Goal: Task Accomplishment & Management: Manage account settings

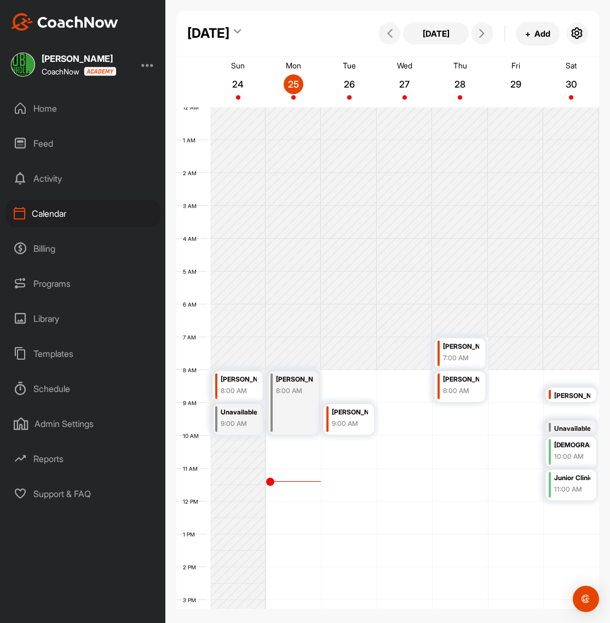
scroll to position [190, 0]
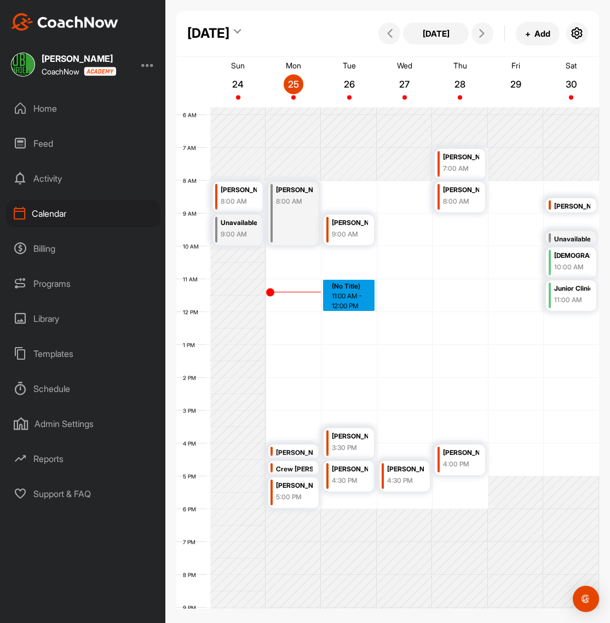
click at [373, 284] on div "12 AM 1 AM 2 AM 3 AM 4 AM 5 AM 6 AM 7 AM 8 AM 9 AM 10 AM 11 AM 12 PM 1 PM 2 PM …" at bounding box center [387, 312] width 423 height 789
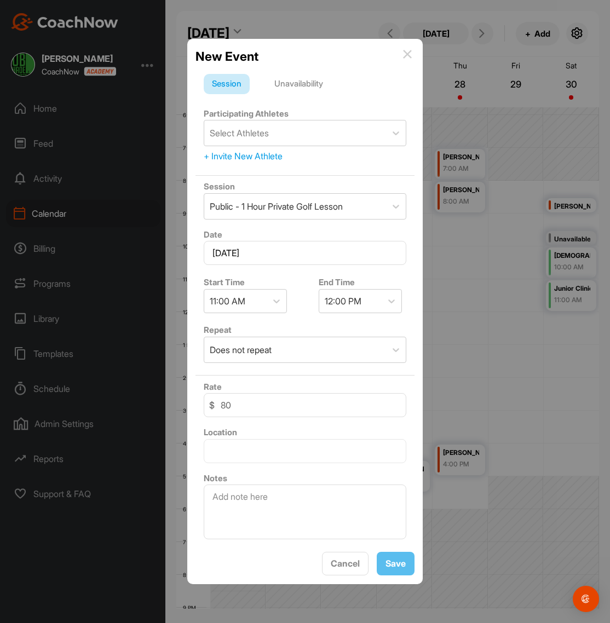
click at [407, 57] on img at bounding box center [407, 54] width 9 height 9
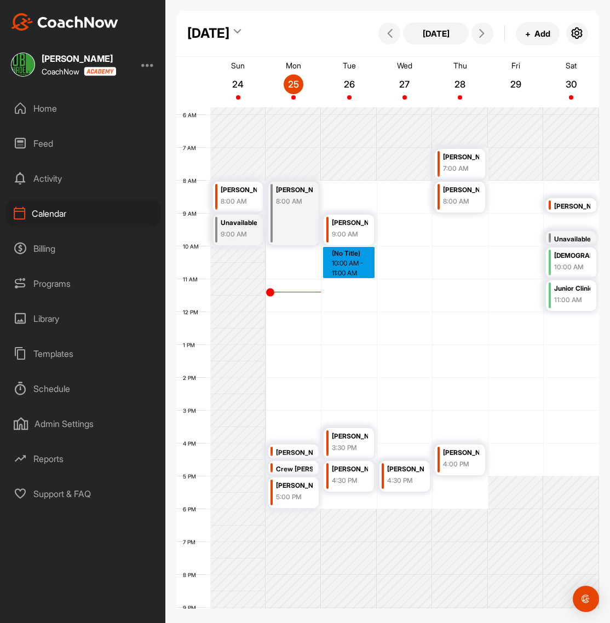
click at [346, 265] on div "12 AM 1 AM 2 AM 3 AM 4 AM 5 AM 6 AM 7 AM 8 AM 9 AM 10 AM 11 AM 12 PM 1 PM 2 PM …" at bounding box center [387, 312] width 423 height 789
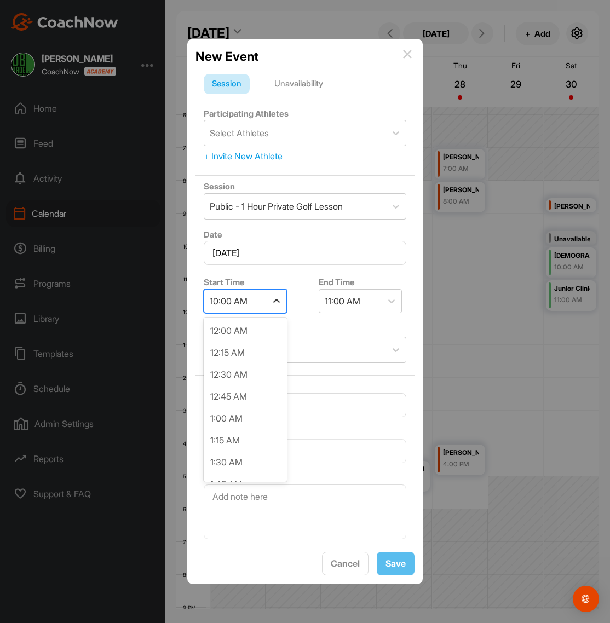
click at [284, 302] on div at bounding box center [277, 301] width 20 height 20
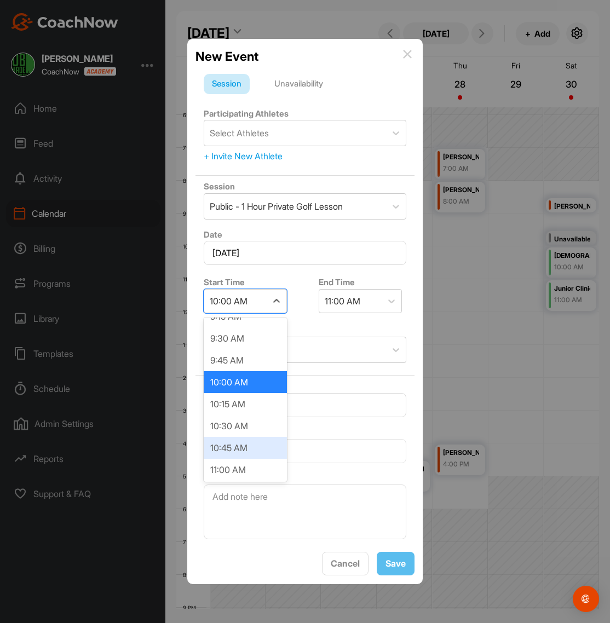
scroll to position [826, 0]
click at [233, 429] on div "10:30 AM" at bounding box center [245, 426] width 83 height 22
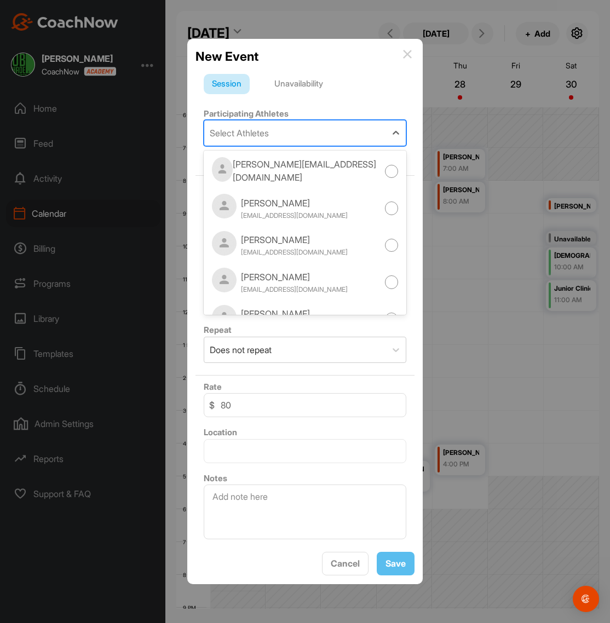
click at [251, 134] on div "Select Athletes" at bounding box center [239, 133] width 59 height 13
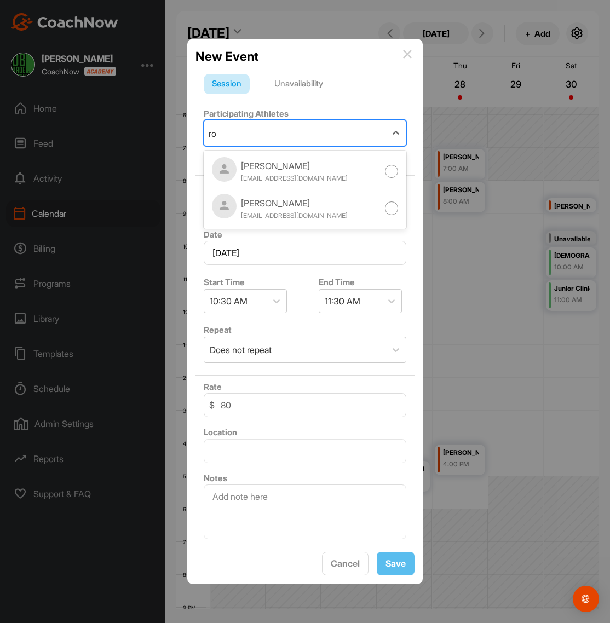
type input "r"
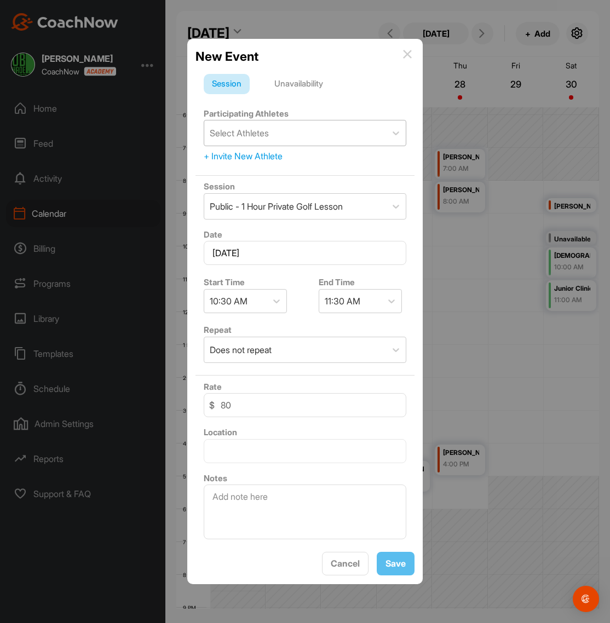
click at [404, 54] on img at bounding box center [407, 54] width 9 height 9
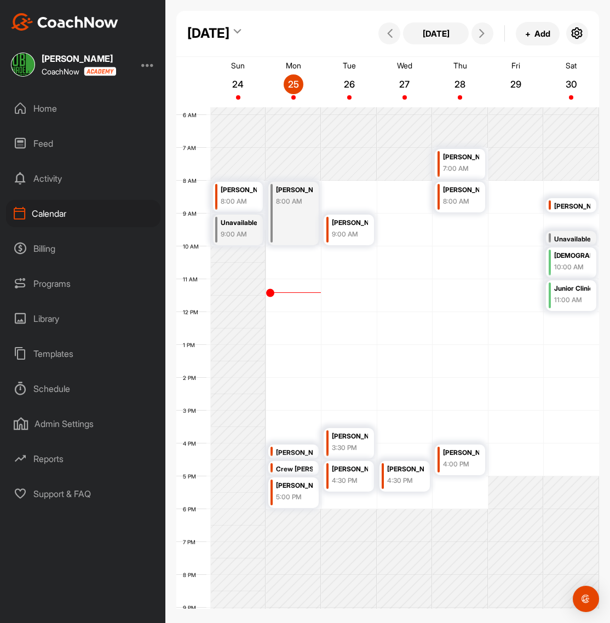
click at [42, 114] on div "Home" at bounding box center [83, 108] width 154 height 27
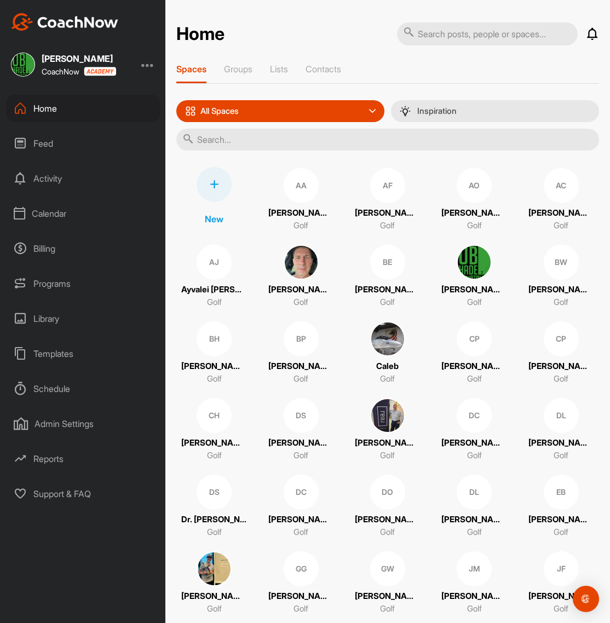
click at [216, 188] on icon at bounding box center [214, 184] width 9 height 9
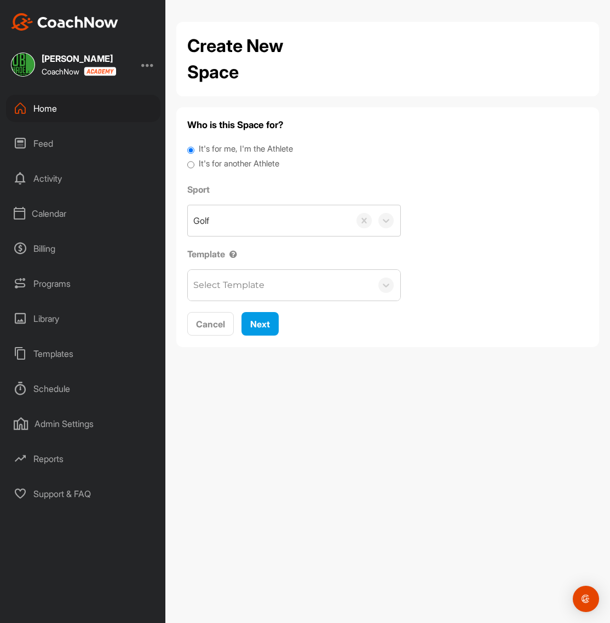
click at [223, 161] on label "It's for another Athlete" at bounding box center [239, 164] width 81 height 13
click at [194, 161] on input "It's for another Athlete" at bounding box center [190, 165] width 7 height 15
radio input "true"
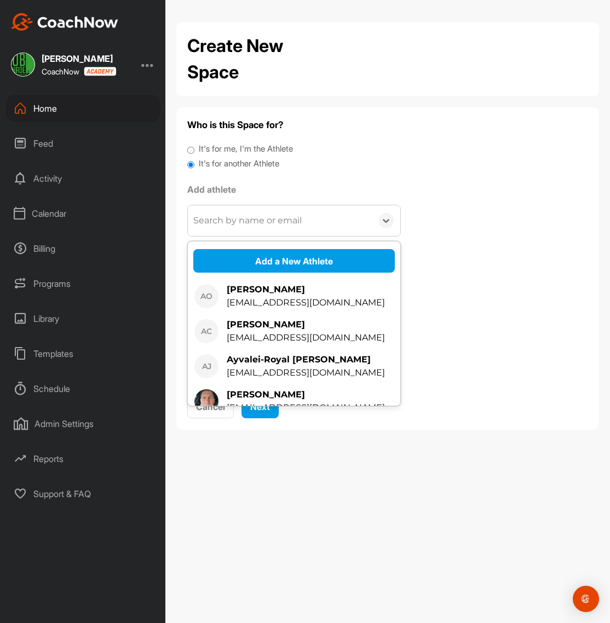
click at [268, 222] on div "Search by name or email" at bounding box center [247, 220] width 108 height 13
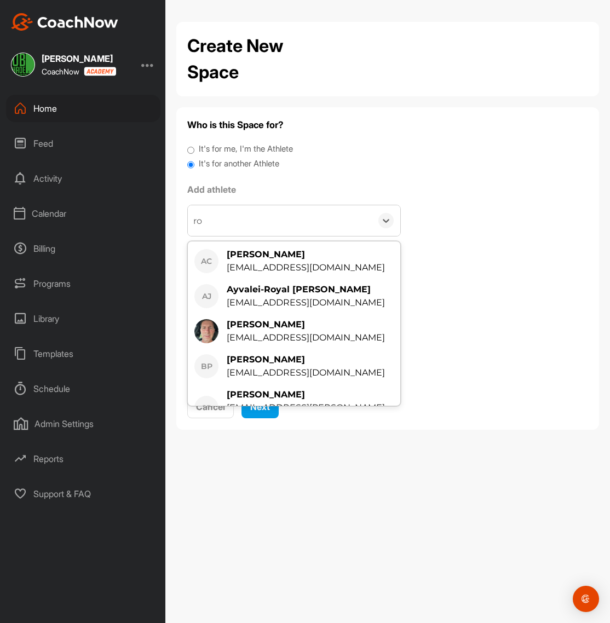
type input "r"
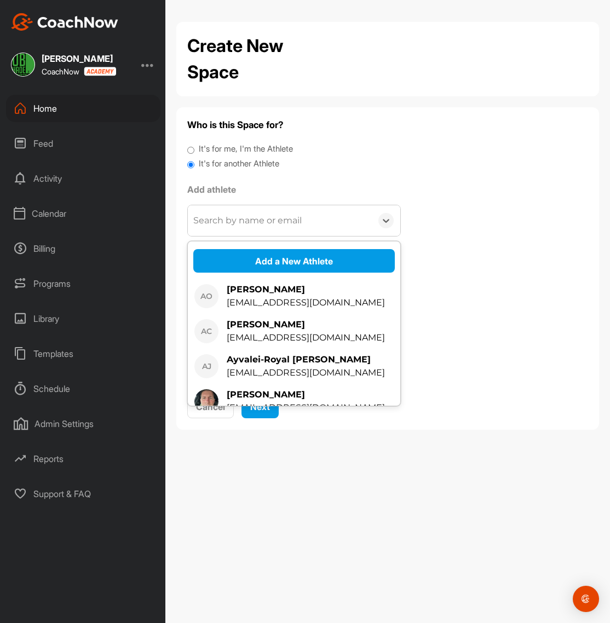
click at [408, 190] on div "Who is this Space for? It's for me, I'm the Athlete It's for another Athlete Ad…" at bounding box center [387, 268] width 401 height 301
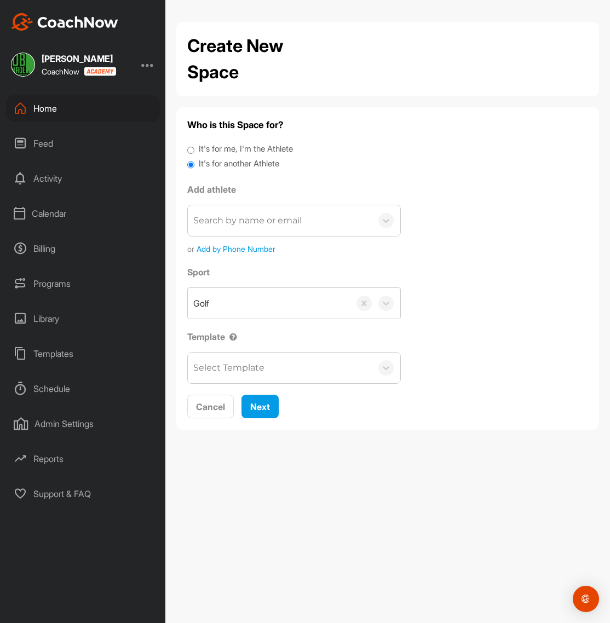
click at [242, 250] on span "Add by Phone Number" at bounding box center [236, 249] width 79 height 12
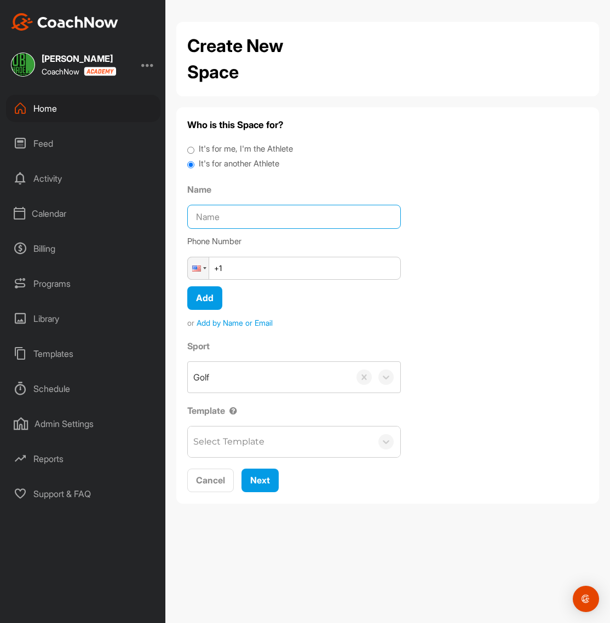
click at [238, 220] on input "Name" at bounding box center [294, 217] width 214 height 24
type input "[PERSON_NAME]"
click at [252, 271] on input "+1" at bounding box center [294, 268] width 214 height 23
type input "[PHONE_NUMBER]"
click at [275, 442] on div "Select Template" at bounding box center [280, 442] width 184 height 31
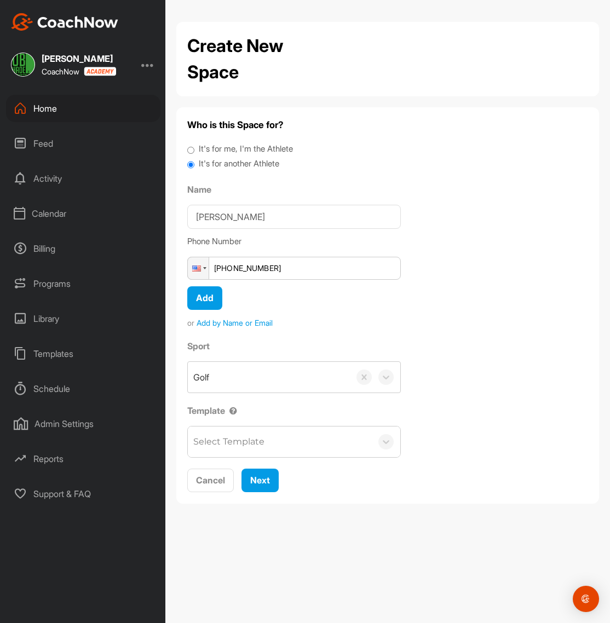
click at [467, 427] on div "Sport Golf Template Select Template" at bounding box center [387, 399] width 401 height 118
click at [259, 483] on span "Next" at bounding box center [260, 480] width 20 height 11
click at [262, 479] on span "Next" at bounding box center [260, 480] width 20 height 11
click at [489, 337] on div "Who is this Space for? It's for me, I'm the Athlete It's for another Athlete Na…" at bounding box center [387, 305] width 401 height 375
click at [272, 479] on button "Next" at bounding box center [260, 481] width 37 height 24
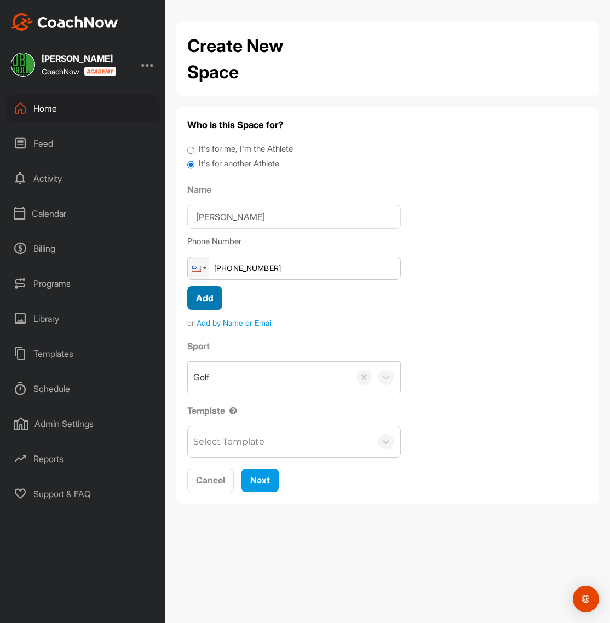
click at [208, 301] on span "Add" at bounding box center [205, 298] width 18 height 11
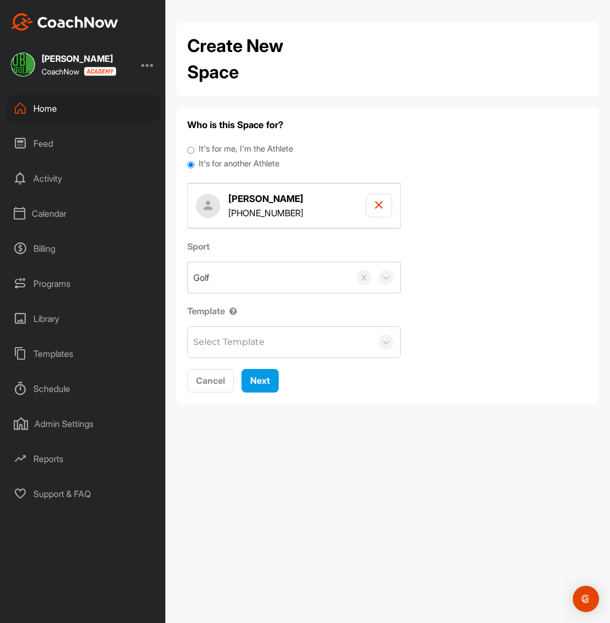
click at [268, 353] on div "Select Template" at bounding box center [280, 342] width 184 height 31
click at [257, 354] on div "Select Template" at bounding box center [280, 342] width 184 height 31
click at [262, 381] on span "Next" at bounding box center [260, 380] width 20 height 11
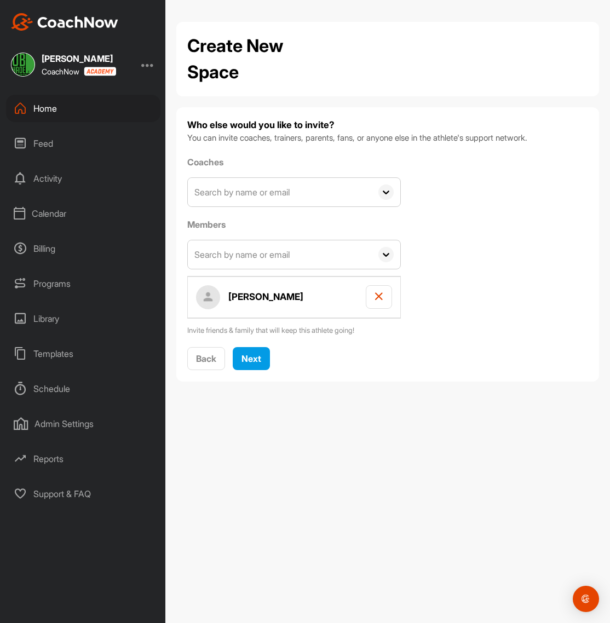
click at [56, 211] on div "Calendar" at bounding box center [83, 213] width 154 height 27
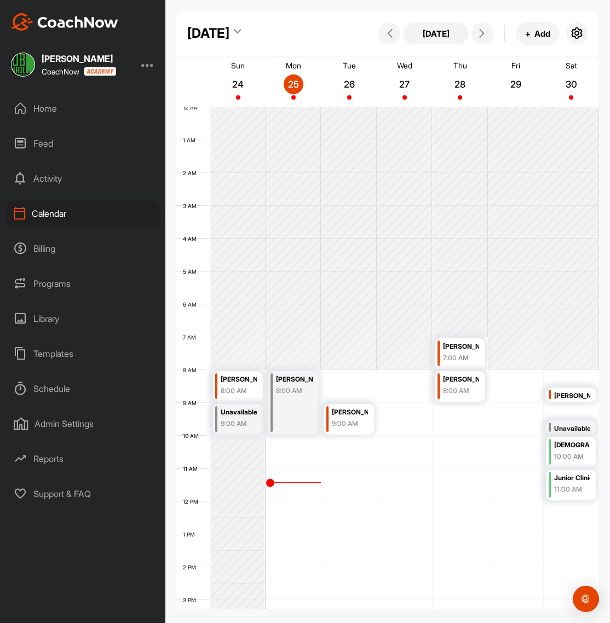
scroll to position [190, 0]
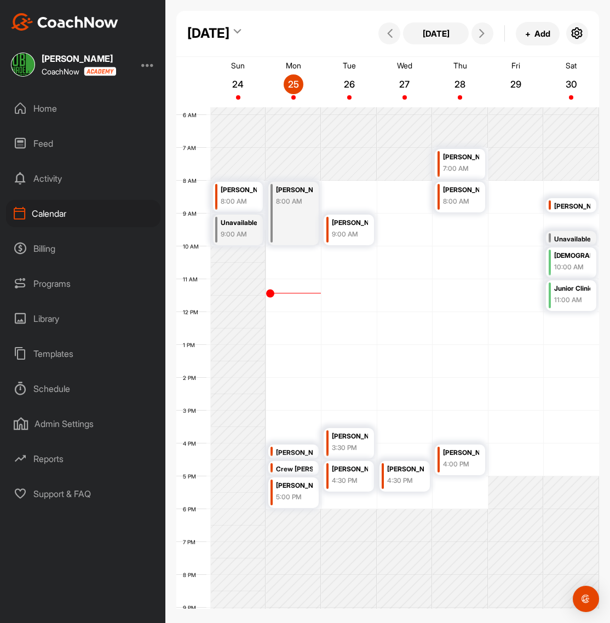
click at [356, 262] on div "12 AM 1 AM 2 AM 3 AM 4 AM 5 AM 6 AM 7 AM 8 AM 9 AM 10 AM 11 AM 12 PM 1 PM 2 PM …" at bounding box center [387, 312] width 423 height 789
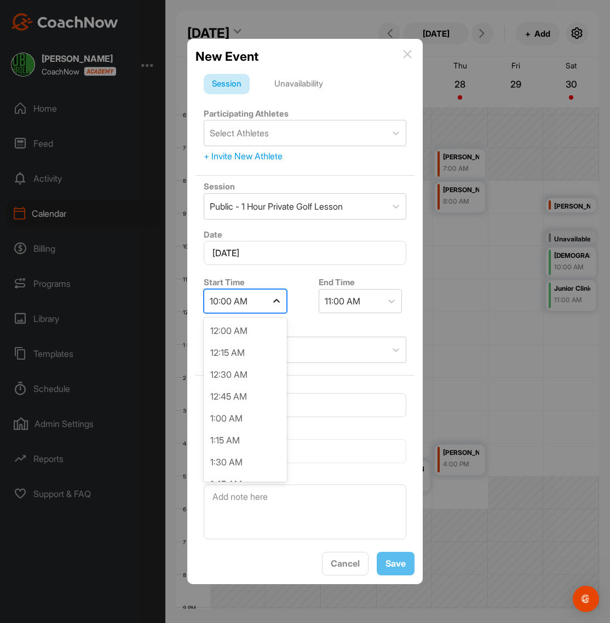
click at [274, 296] on icon at bounding box center [276, 301] width 11 height 11
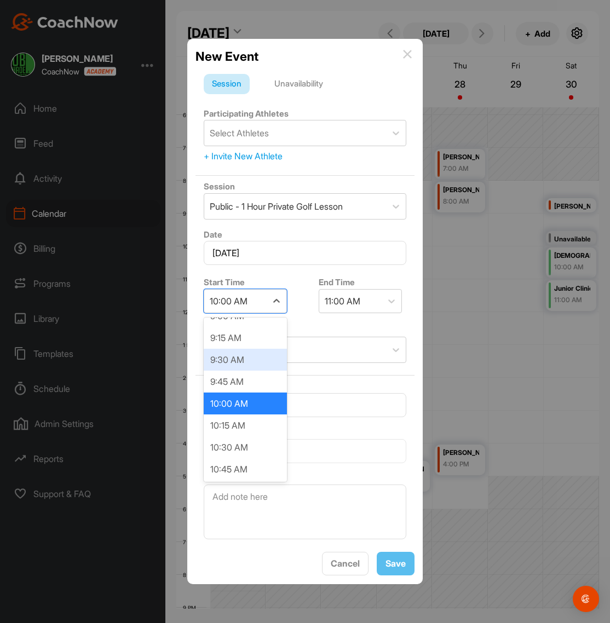
scroll to position [808, 0]
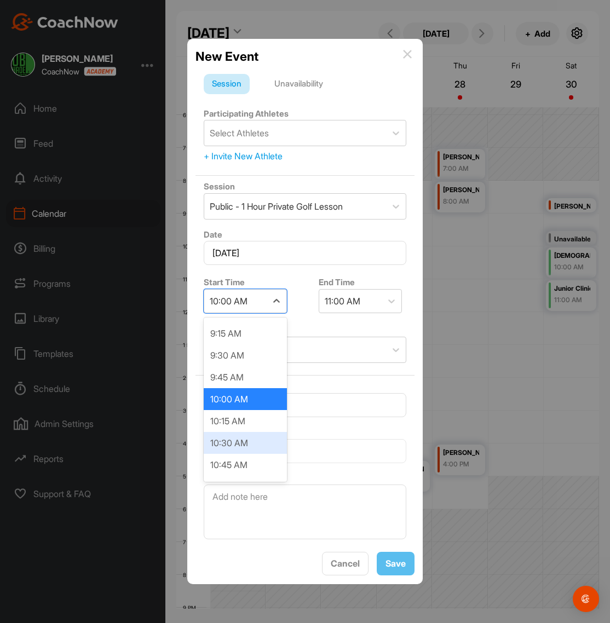
click at [243, 442] on div "10:30 AM" at bounding box center [245, 443] width 83 height 22
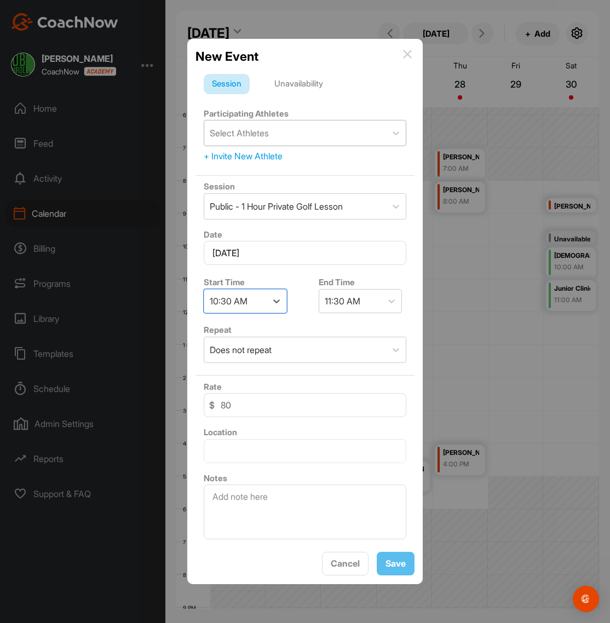
click at [263, 138] on div "Select Athletes" at bounding box center [239, 133] width 59 height 13
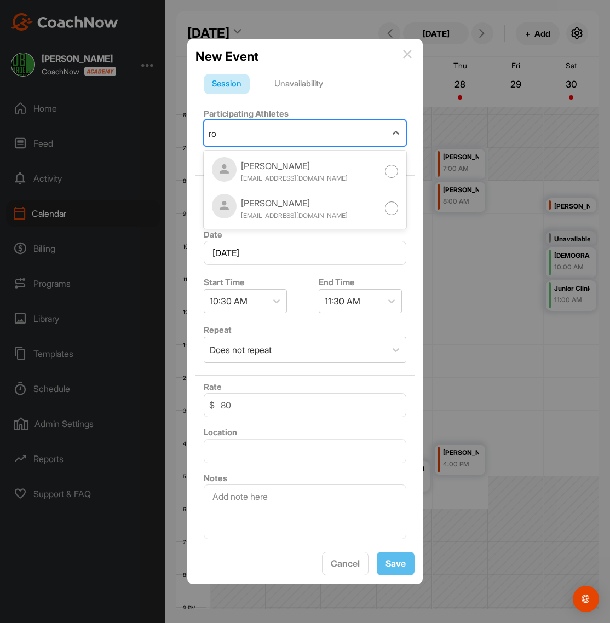
type input "r"
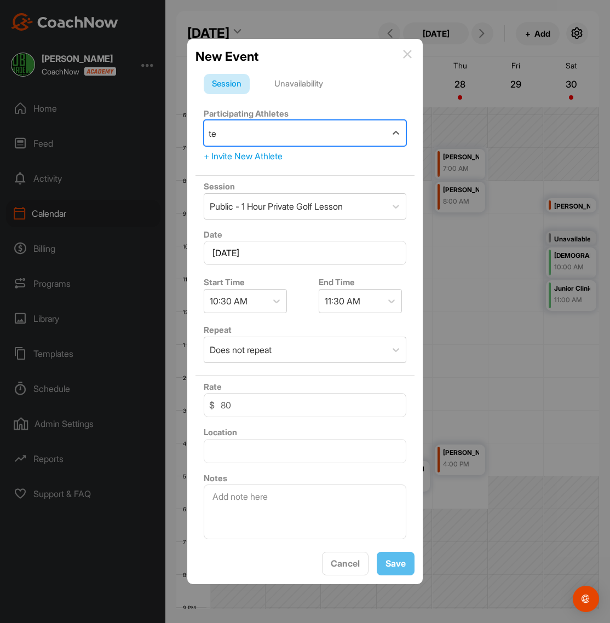
type input "t"
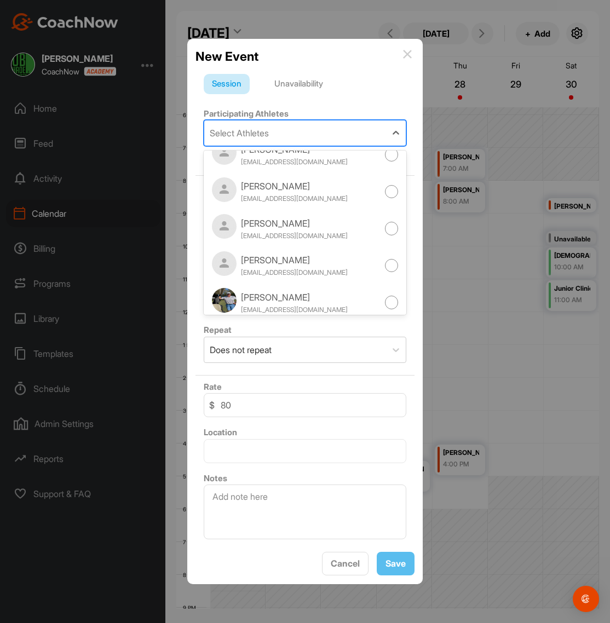
scroll to position [0, 0]
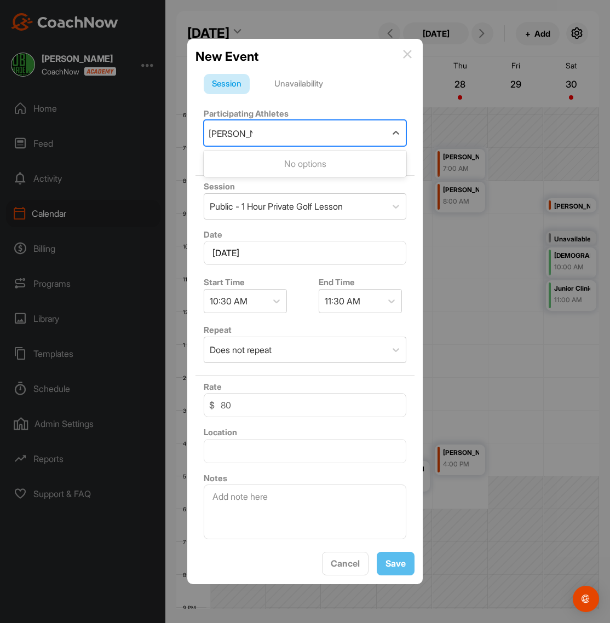
type input "[PERSON_NAME]"
click at [371, 87] on div "Session Unavailability" at bounding box center [305, 84] width 203 height 21
click at [250, 159] on div "+ Invite New Athlete" at bounding box center [305, 156] width 203 height 13
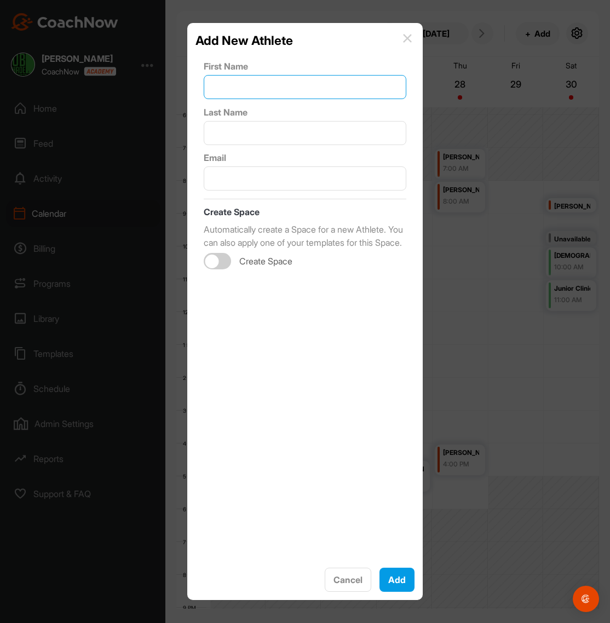
click at [239, 88] on input "text" at bounding box center [305, 87] width 203 height 24
type input "[PERSON_NAME]"
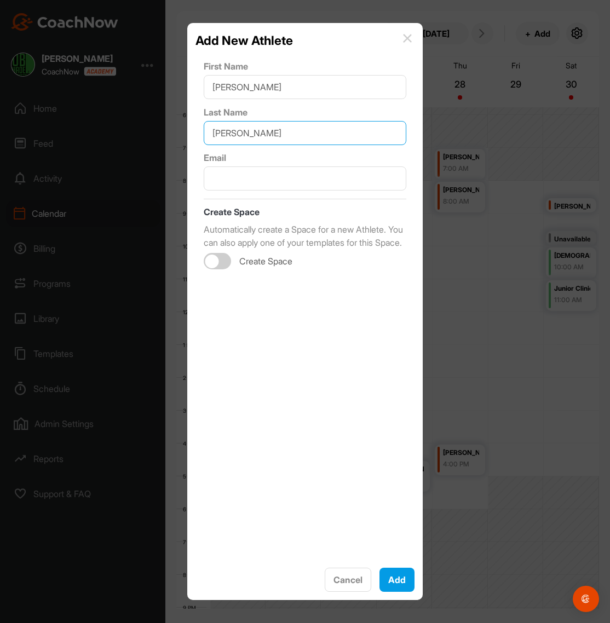
type input "[PERSON_NAME]"
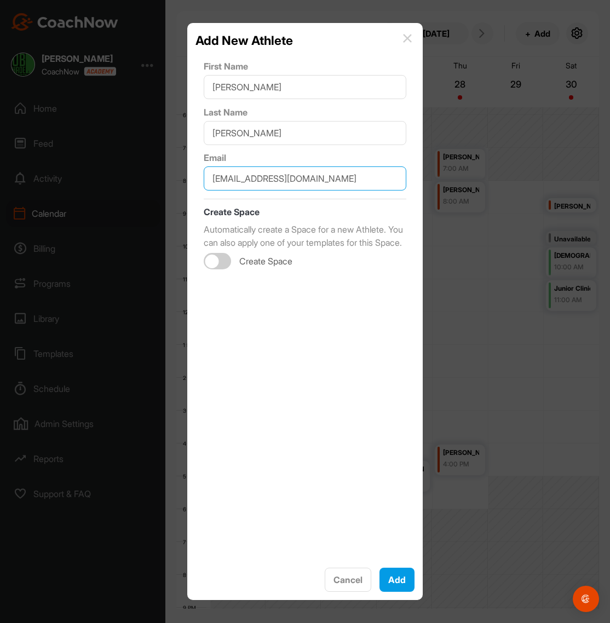
type input "[EMAIL_ADDRESS][DOMAIN_NAME]"
click at [300, 330] on div "First Name [PERSON_NAME] Last Name [PERSON_NAME] Email [EMAIL_ADDRESS][DOMAIN_N…" at bounding box center [305, 305] width 219 height 511
click at [225, 270] on div at bounding box center [217, 261] width 27 height 16
checkbox input "true"
click at [316, 317] on div "Select Template" at bounding box center [290, 306] width 173 height 31
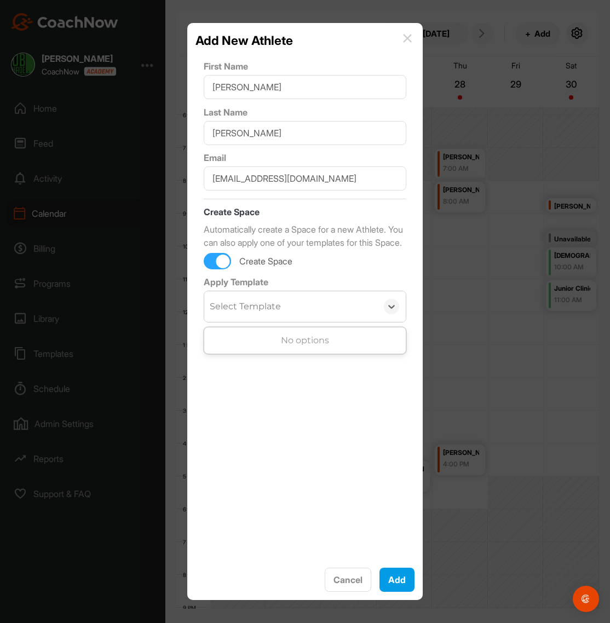
click at [310, 456] on div "First Name [PERSON_NAME] Last Name [PERSON_NAME] Email [EMAIL_ADDRESS][DOMAIN_N…" at bounding box center [305, 305] width 219 height 511
click at [402, 585] on button "Add" at bounding box center [397, 580] width 35 height 24
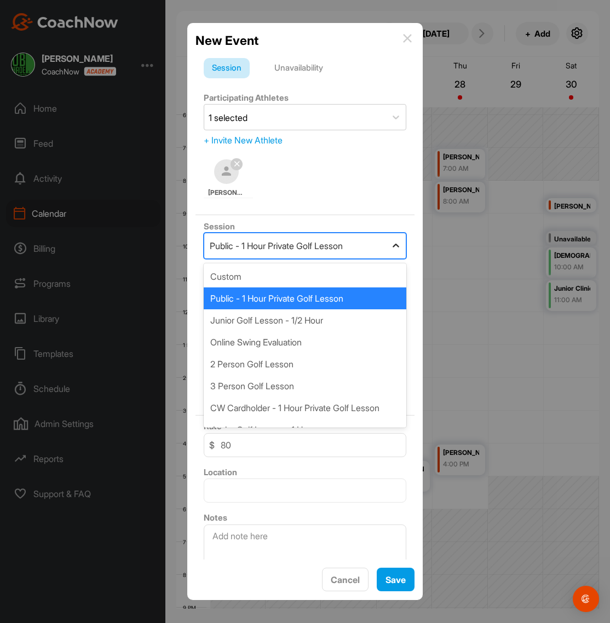
click at [391, 249] on icon at bounding box center [396, 246] width 11 height 11
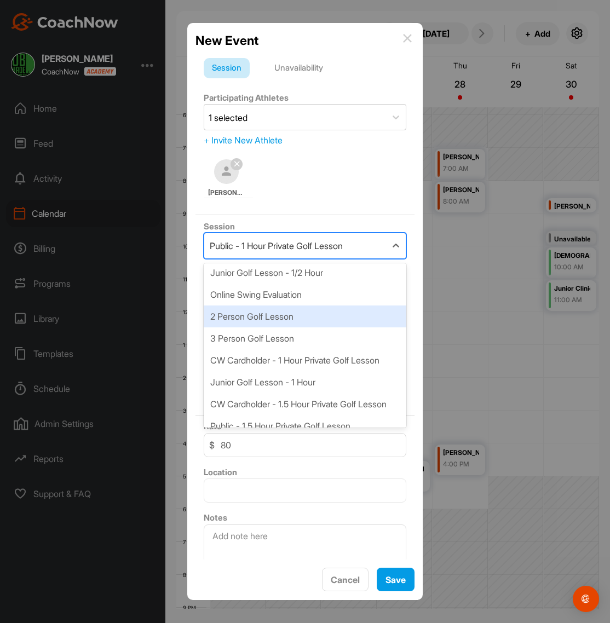
scroll to position [52, 0]
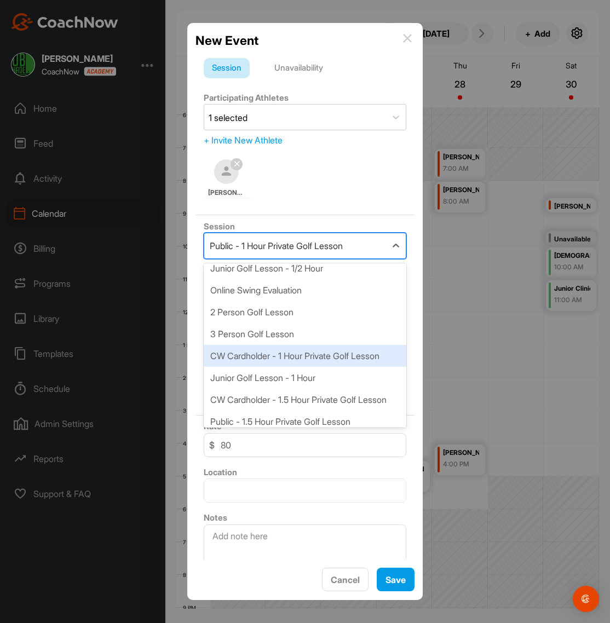
click at [271, 354] on div "CW Cardholder - 1 Hour Private Golf Lesson" at bounding box center [305, 356] width 203 height 22
type input "70"
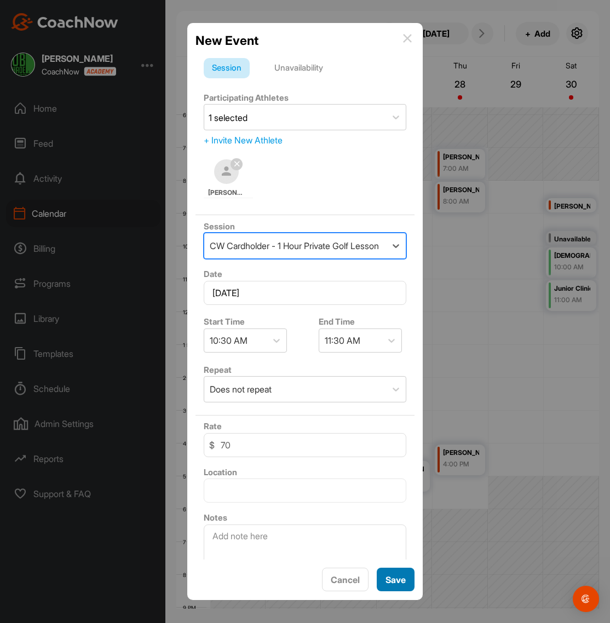
click at [407, 591] on button "Save" at bounding box center [396, 580] width 38 height 24
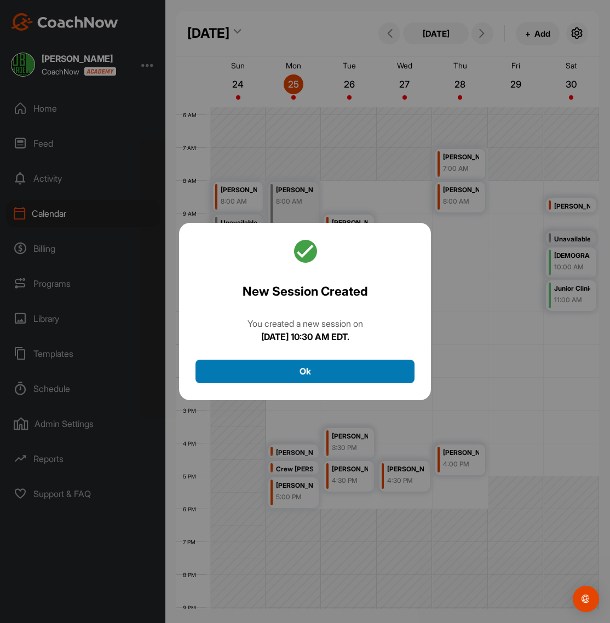
click at [324, 373] on button "Ok" at bounding box center [305, 372] width 219 height 24
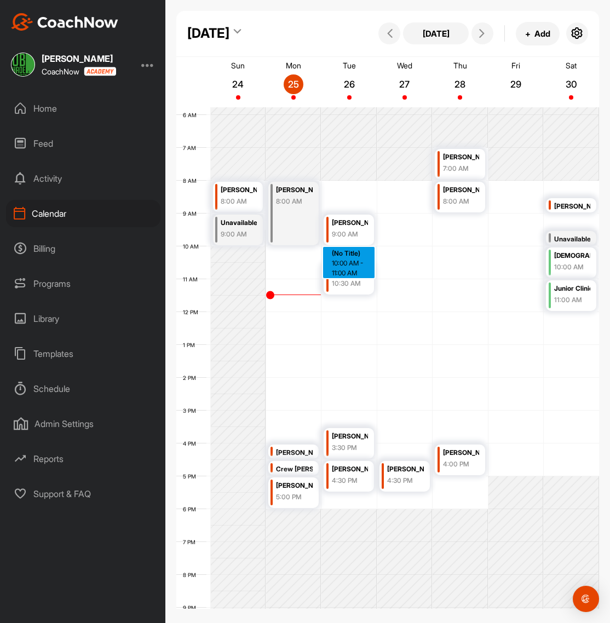
click at [348, 256] on div "12 AM 1 AM 2 AM 3 AM 4 AM 5 AM 6 AM 7 AM 8 AM 9 AM 10 AM 11 AM 12 PM 1 PM 2 PM …" at bounding box center [387, 312] width 423 height 789
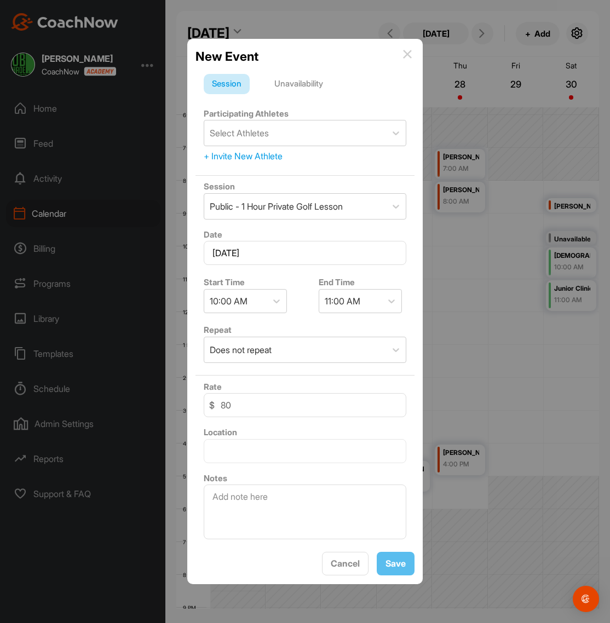
click at [313, 83] on div "Unavailability" at bounding box center [298, 84] width 65 height 21
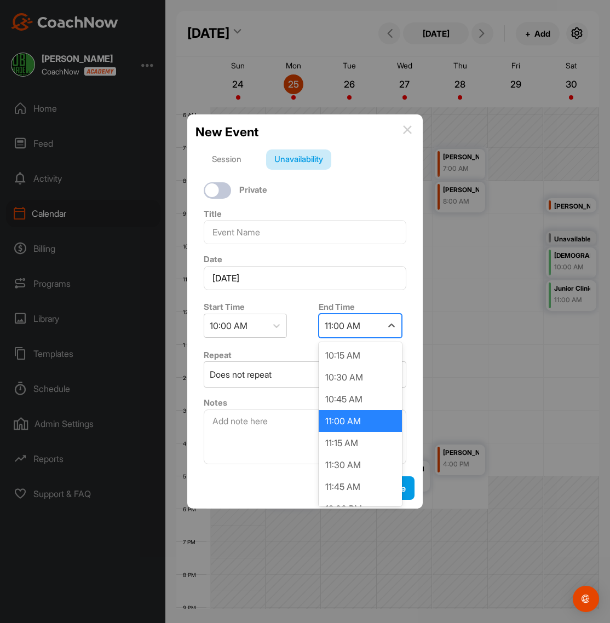
click at [353, 328] on div "11:00 AM" at bounding box center [343, 325] width 36 height 13
click at [351, 377] on div "10:30 AM" at bounding box center [360, 378] width 83 height 22
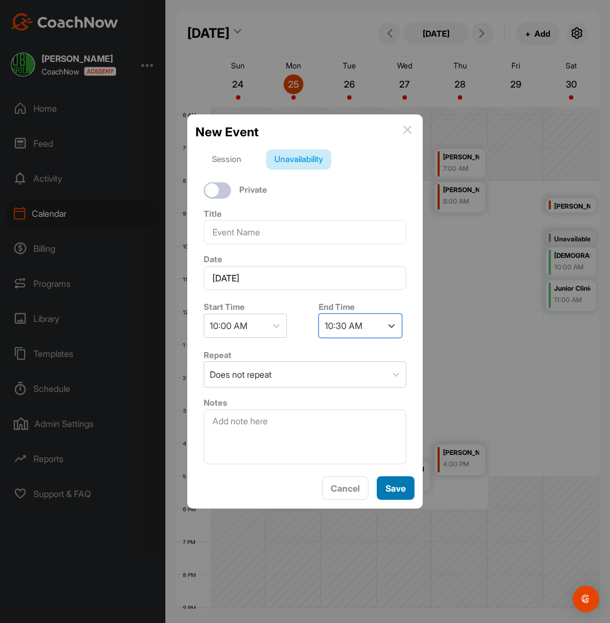
click at [393, 491] on button "Save" at bounding box center [396, 489] width 38 height 24
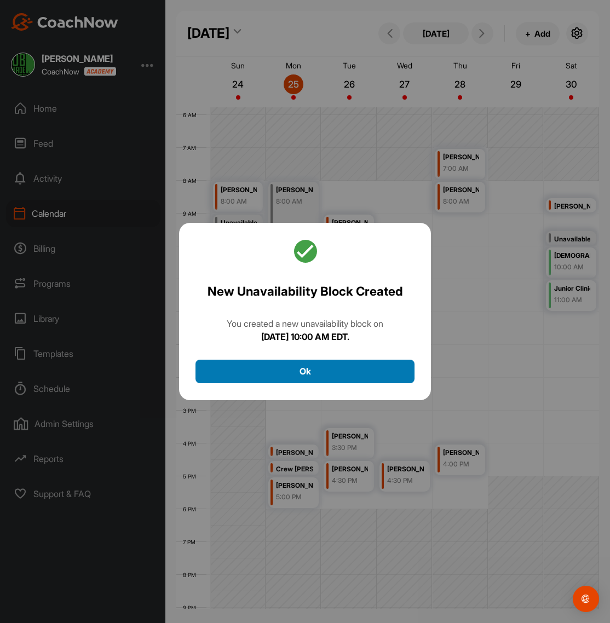
click at [334, 368] on button "Ok" at bounding box center [305, 372] width 219 height 24
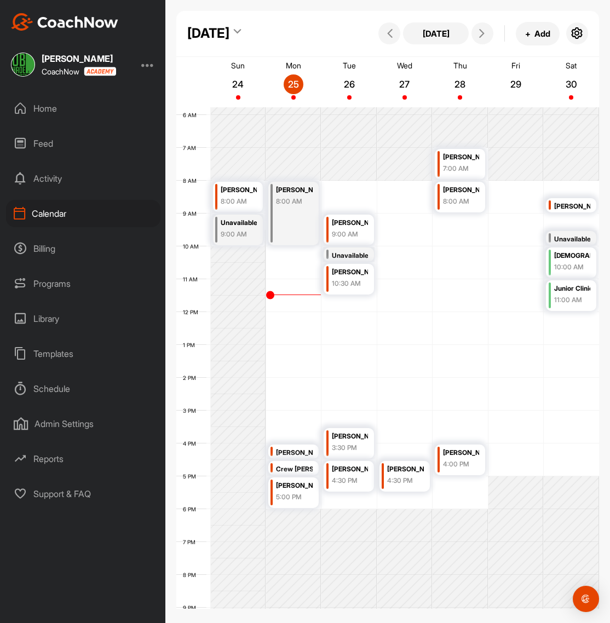
click at [298, 493] on div "5:00 PM" at bounding box center [294, 498] width 36 height 10
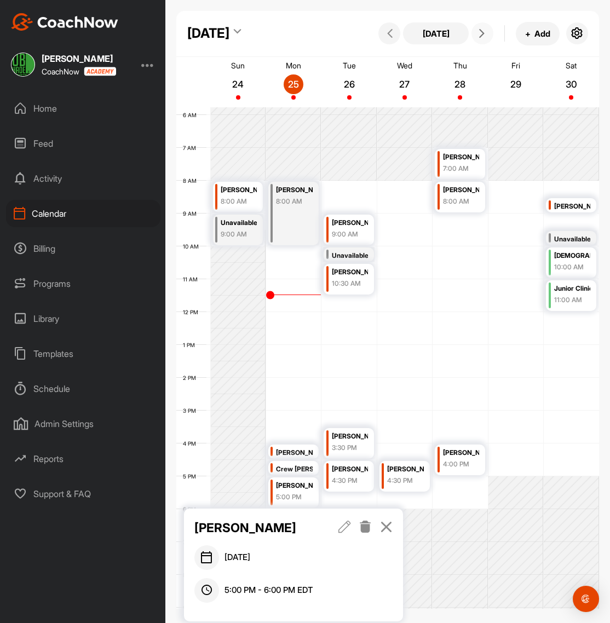
click at [482, 34] on icon at bounding box center [482, 33] width 9 height 9
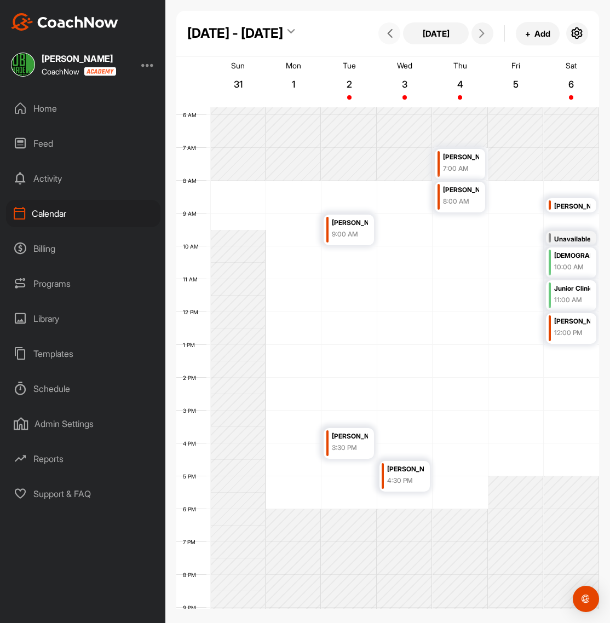
click at [387, 32] on icon at bounding box center [390, 33] width 9 height 9
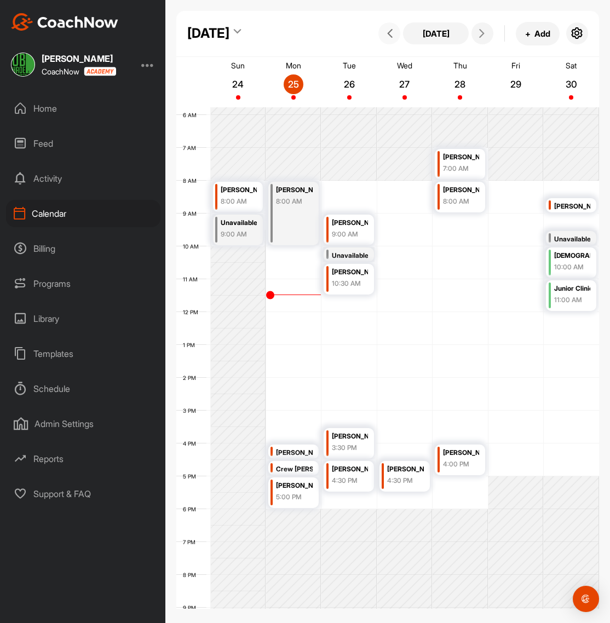
click at [295, 500] on div "5:00 PM" at bounding box center [294, 498] width 36 height 10
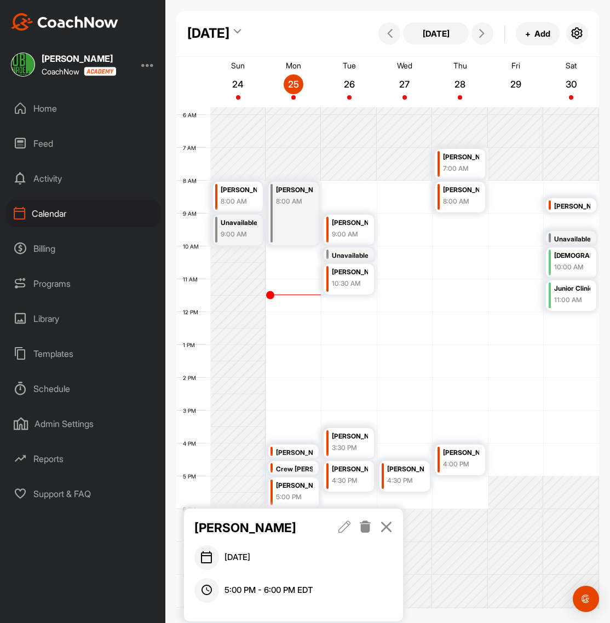
click at [346, 528] on icon at bounding box center [345, 527] width 13 height 12
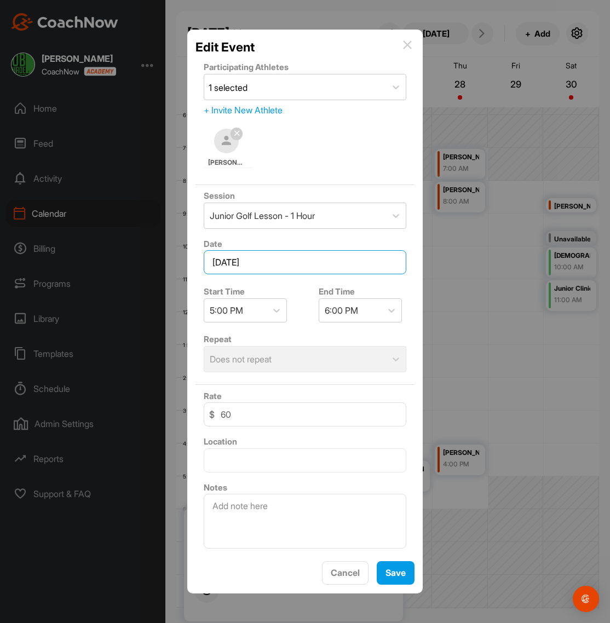
click at [272, 272] on input "[DATE]" at bounding box center [305, 262] width 203 height 24
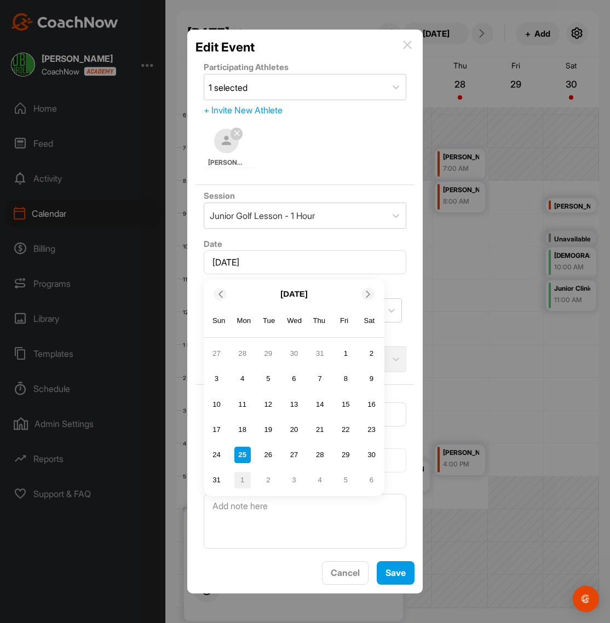
click at [238, 484] on div "1" at bounding box center [242, 480] width 16 height 16
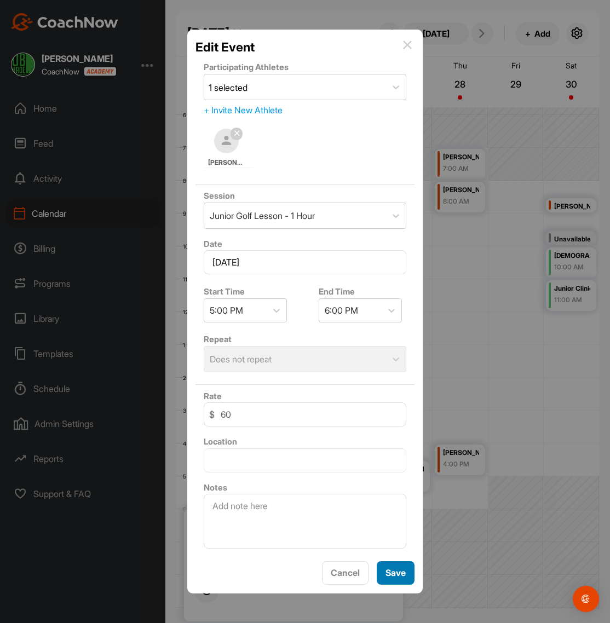
click at [387, 579] on button "Save" at bounding box center [396, 574] width 38 height 24
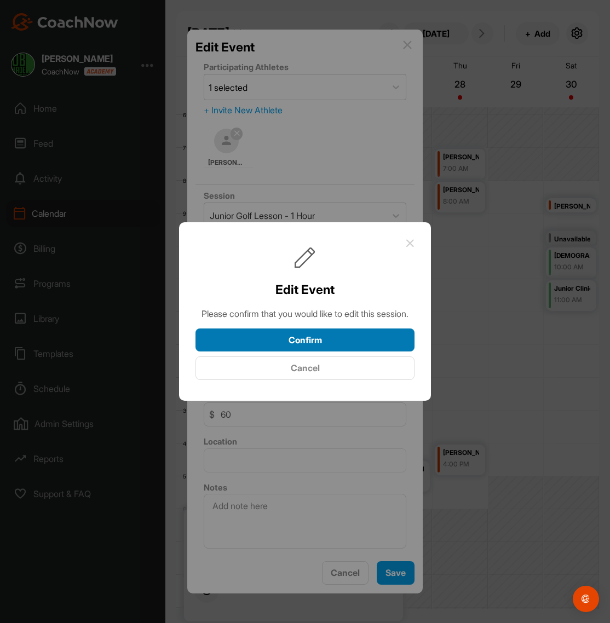
click at [333, 352] on button "Confirm" at bounding box center [305, 341] width 219 height 24
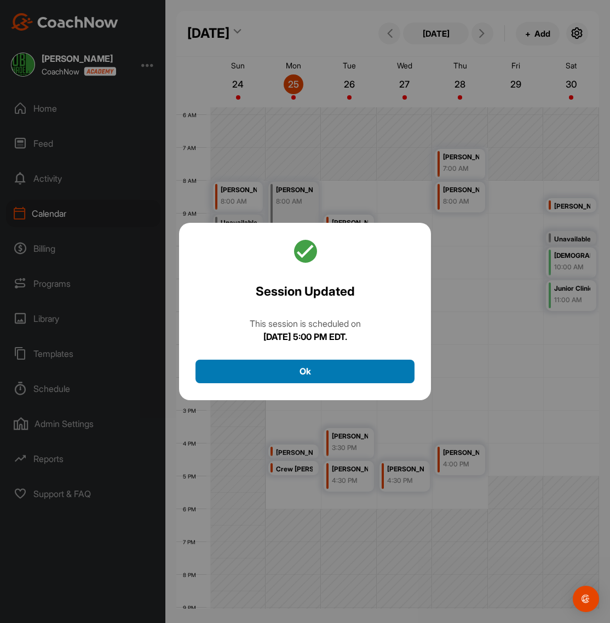
click at [304, 371] on button "Ok" at bounding box center [305, 372] width 219 height 24
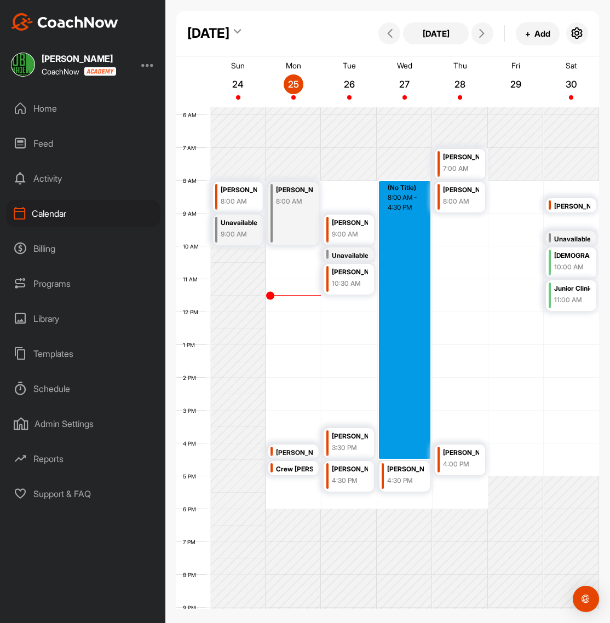
drag, startPoint x: 395, startPoint y: 184, endPoint x: 410, endPoint y: 454, distance: 270.0
click at [410, 454] on div "12 AM 1 AM 2 AM 3 AM 4 AM 5 AM 6 AM 7 AM 8 AM 9 AM 10 AM 11 AM 12 PM 1 PM 2 PM …" at bounding box center [387, 312] width 423 height 789
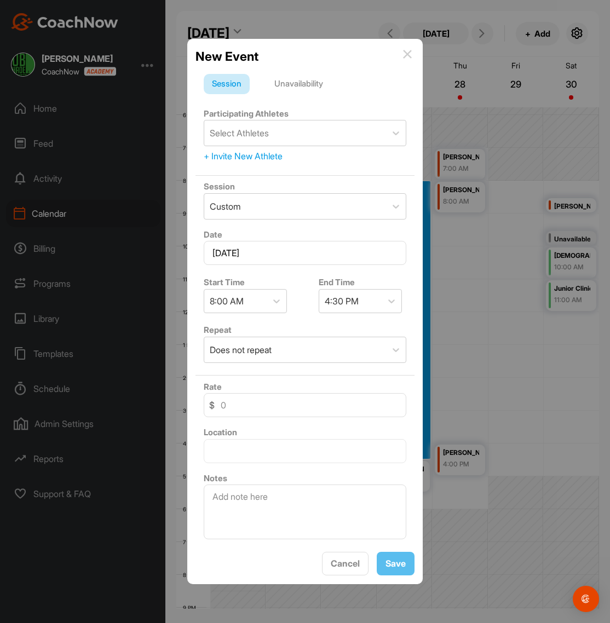
click at [311, 84] on div "Unavailability" at bounding box center [298, 84] width 65 height 21
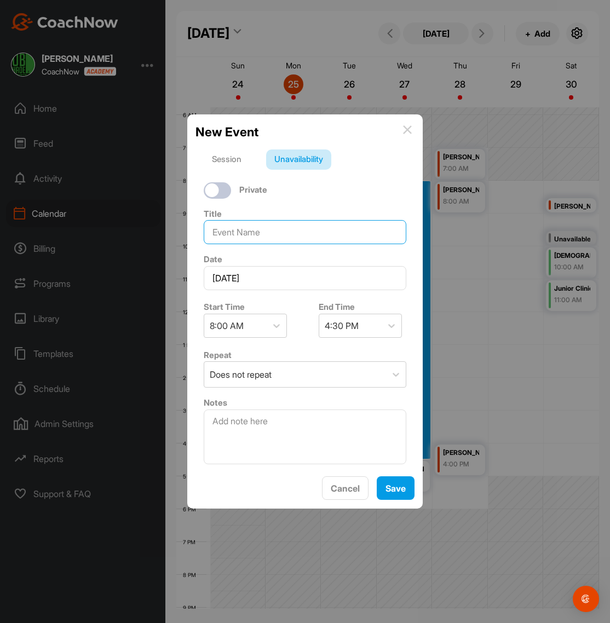
click at [266, 235] on input at bounding box center [305, 232] width 203 height 24
type input "[PERSON_NAME] finishing studio"
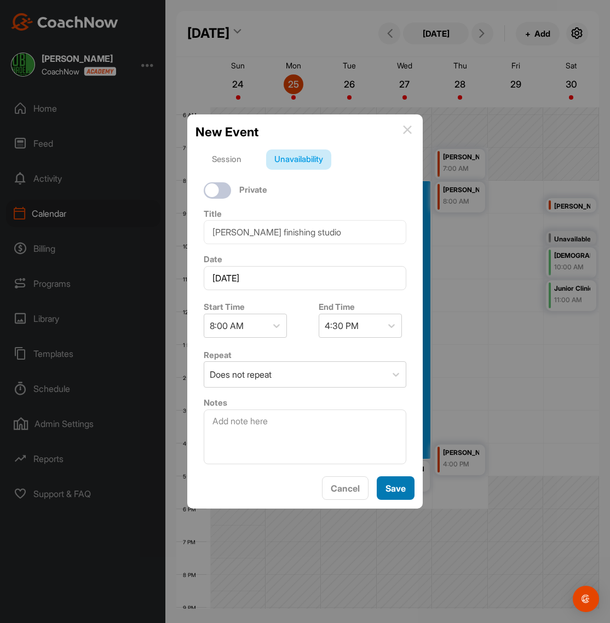
click at [396, 488] on button "Save" at bounding box center [396, 489] width 38 height 24
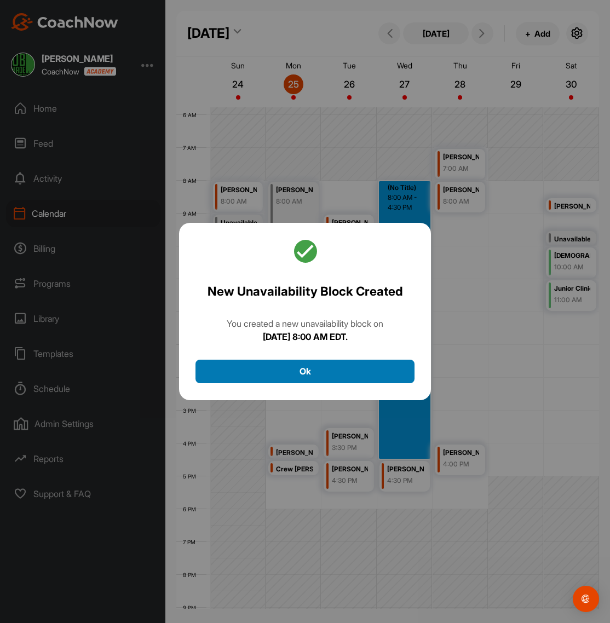
click at [324, 370] on button "Ok" at bounding box center [305, 372] width 219 height 24
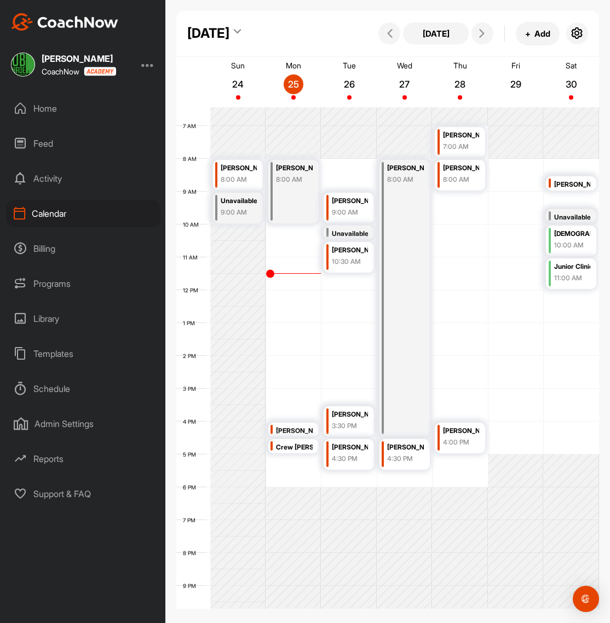
scroll to position [210, 0]
